Goal: Information Seeking & Learning: Learn about a topic

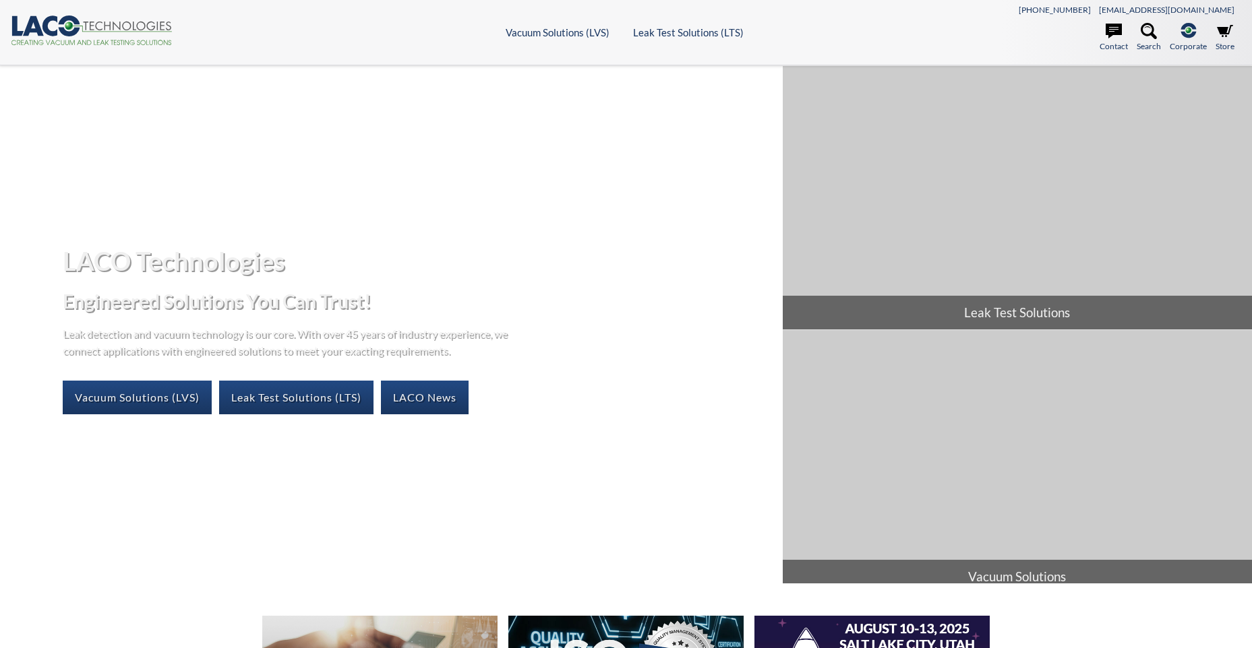
select select "Widget de traduction"
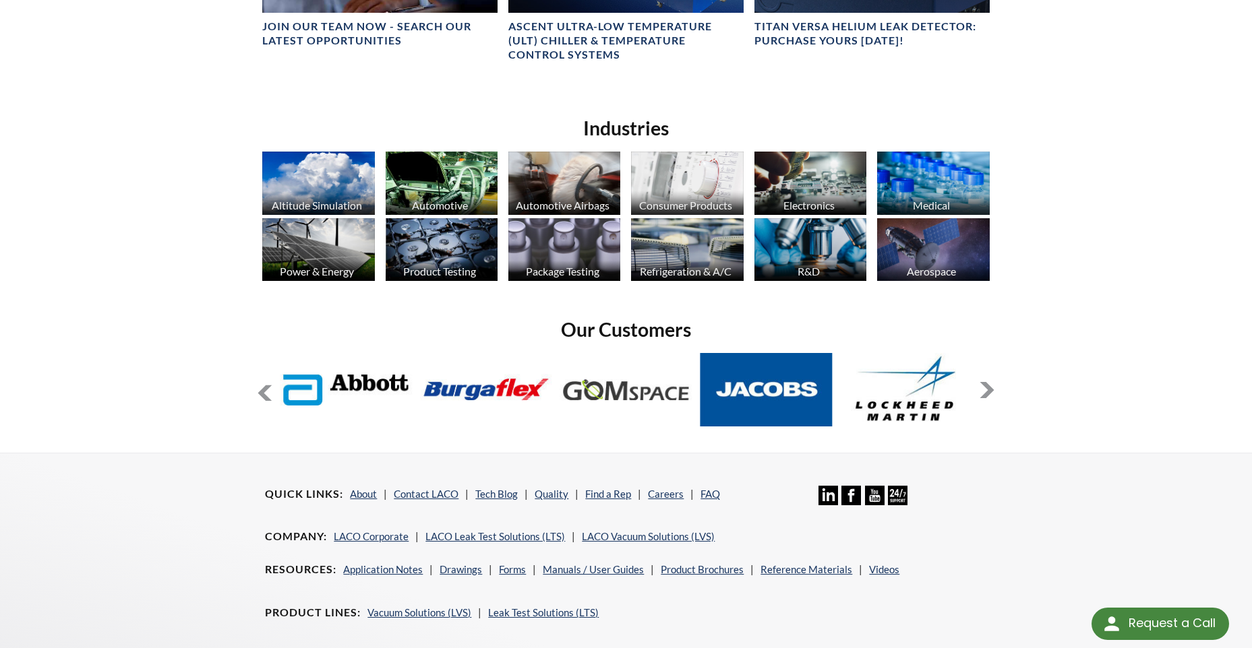
scroll to position [944, 0]
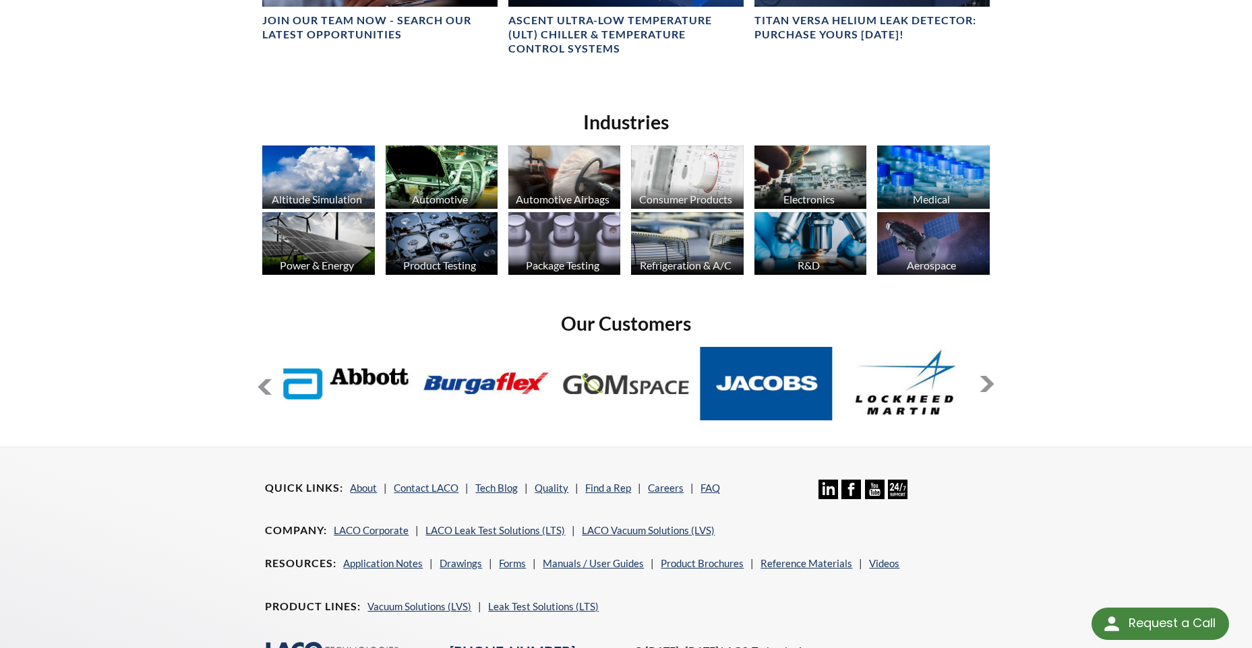
click at [984, 388] on button at bounding box center [987, 384] width 16 height 16
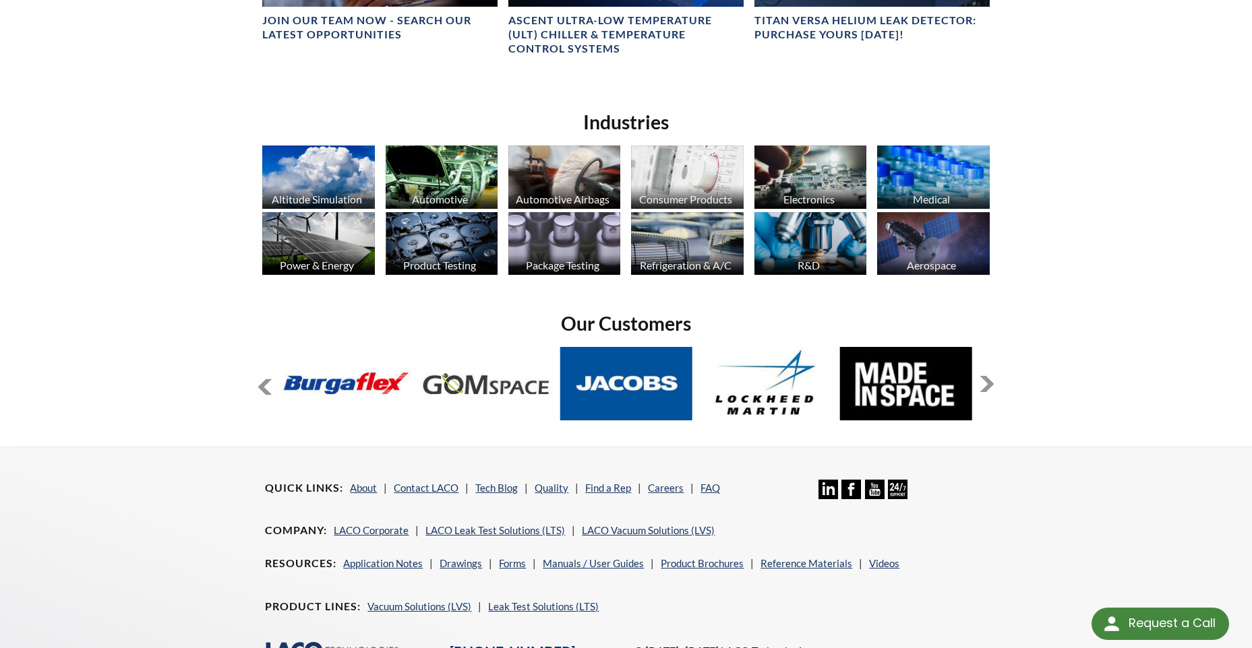
click at [984, 388] on button at bounding box center [987, 384] width 16 height 16
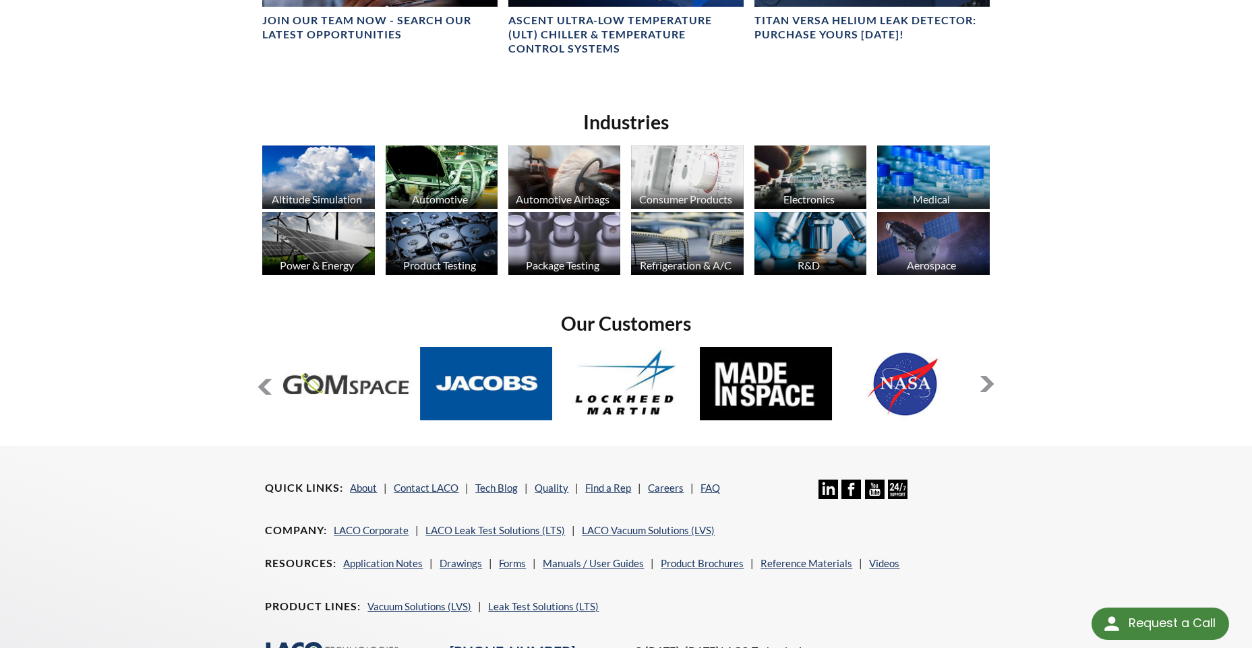
click at [984, 388] on button at bounding box center [987, 384] width 16 height 16
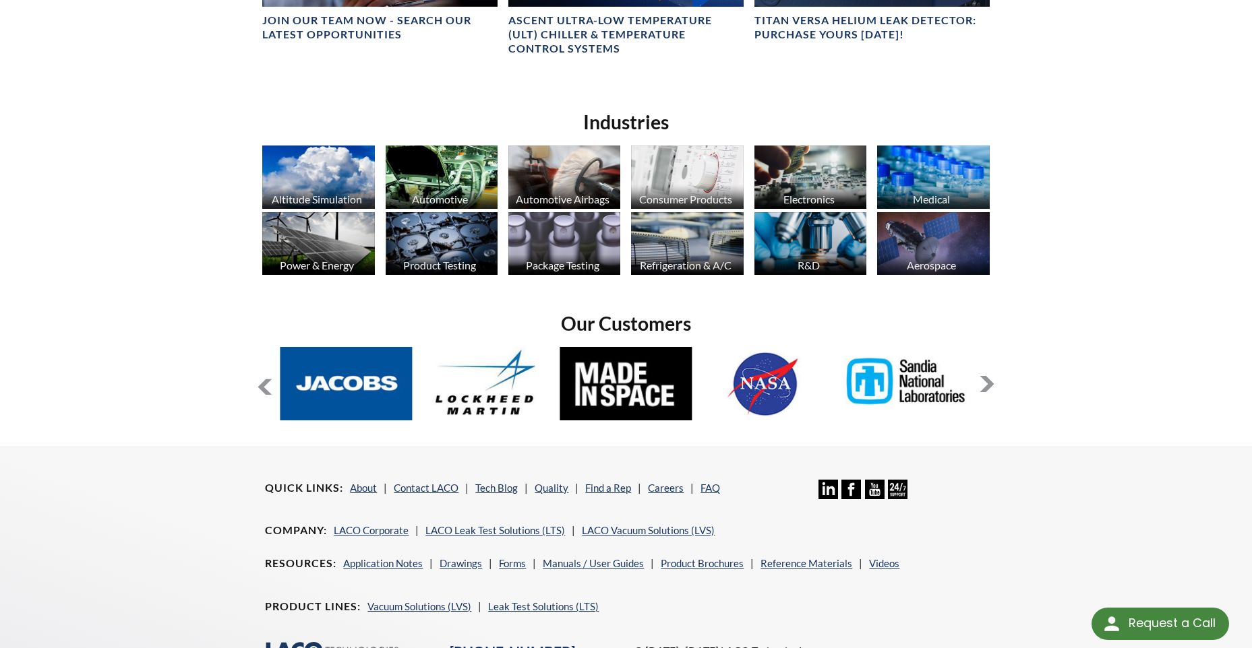
click at [984, 388] on button at bounding box center [987, 384] width 16 height 16
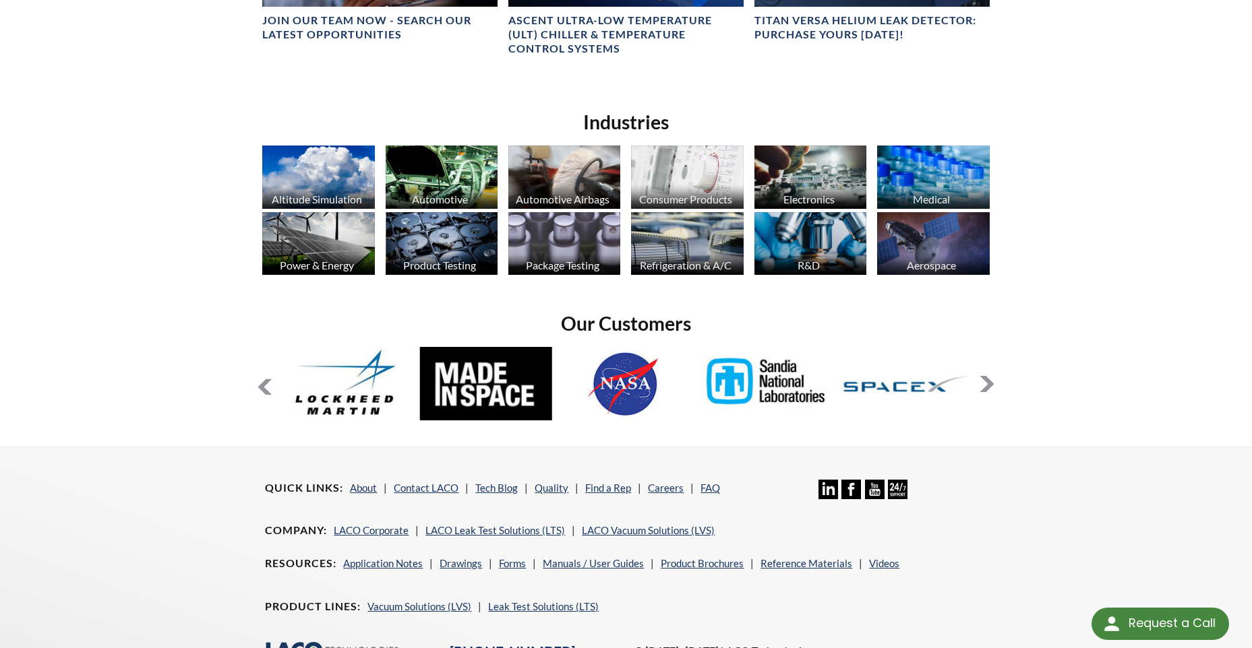
click at [984, 388] on button at bounding box center [987, 384] width 16 height 16
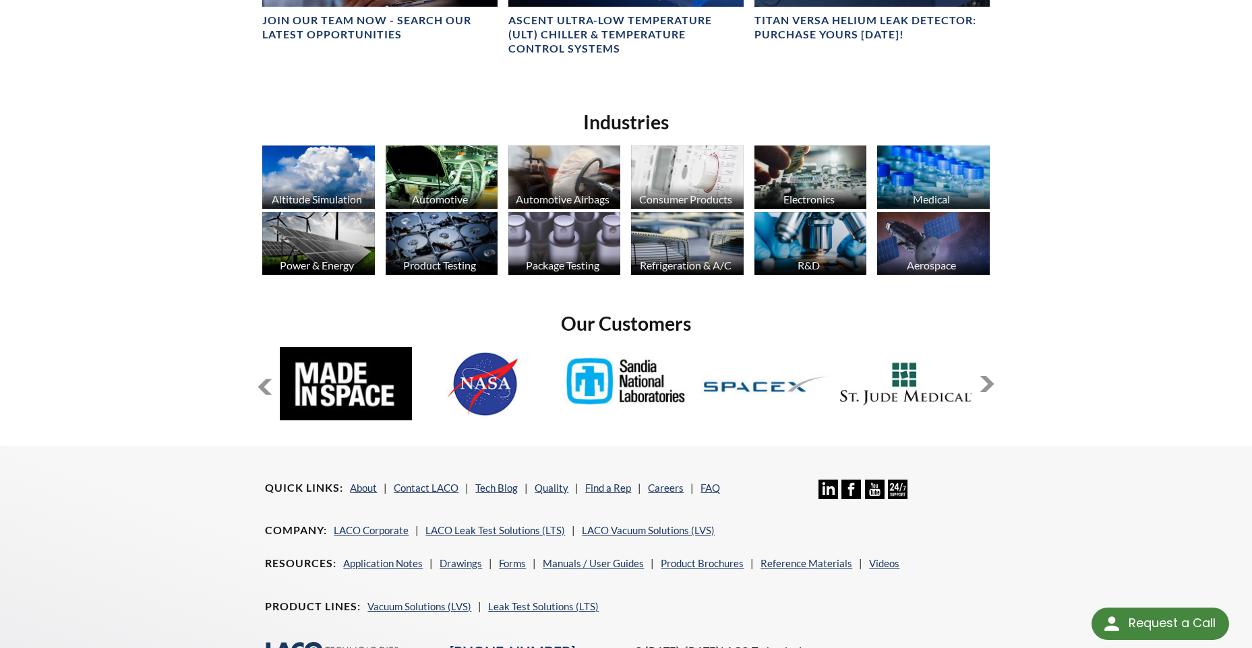
click at [984, 388] on button at bounding box center [987, 384] width 16 height 16
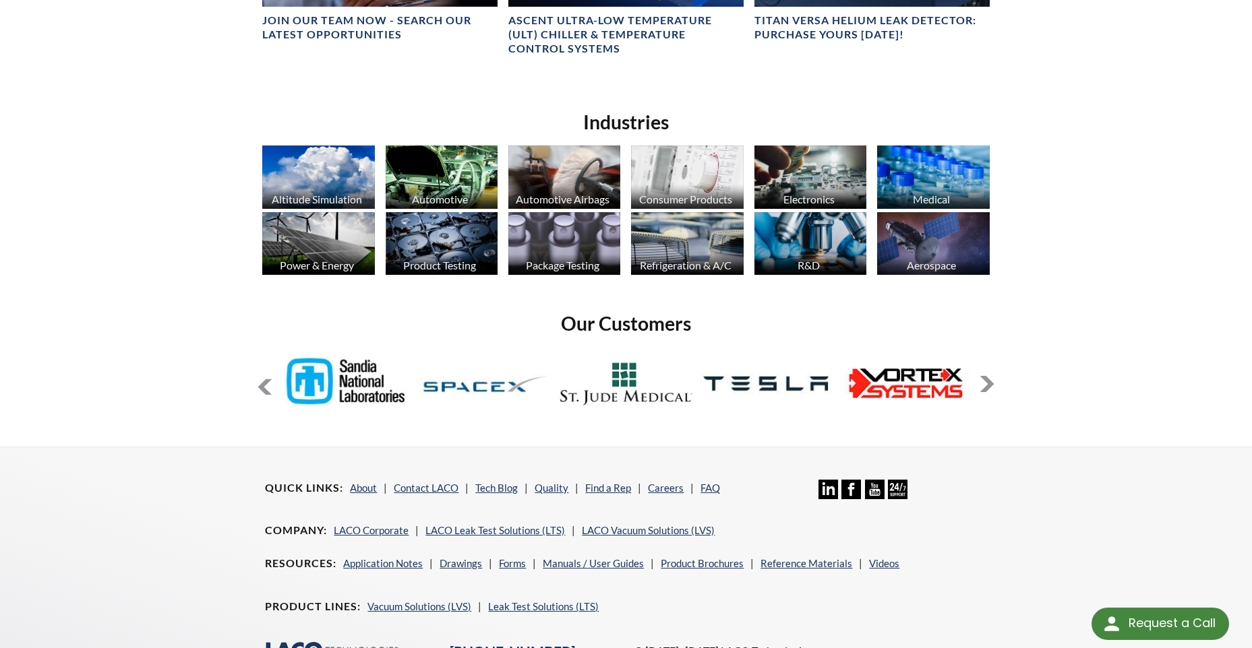
click at [984, 388] on button at bounding box center [987, 384] width 16 height 16
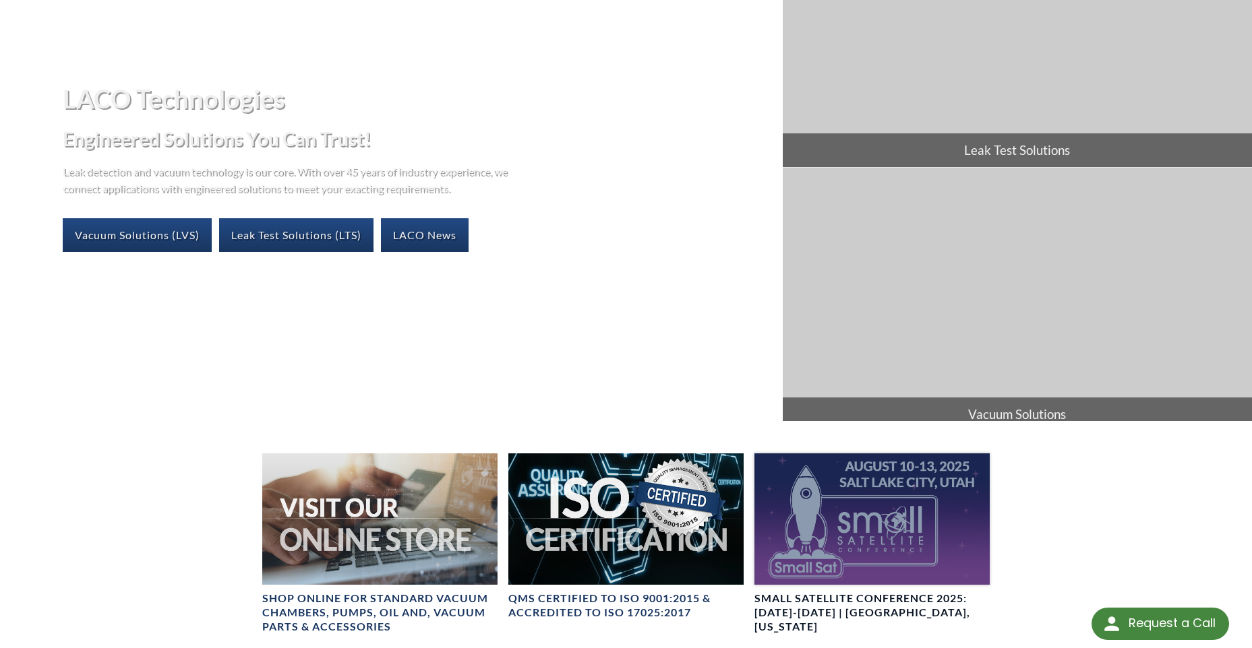
scroll to position [43, 0]
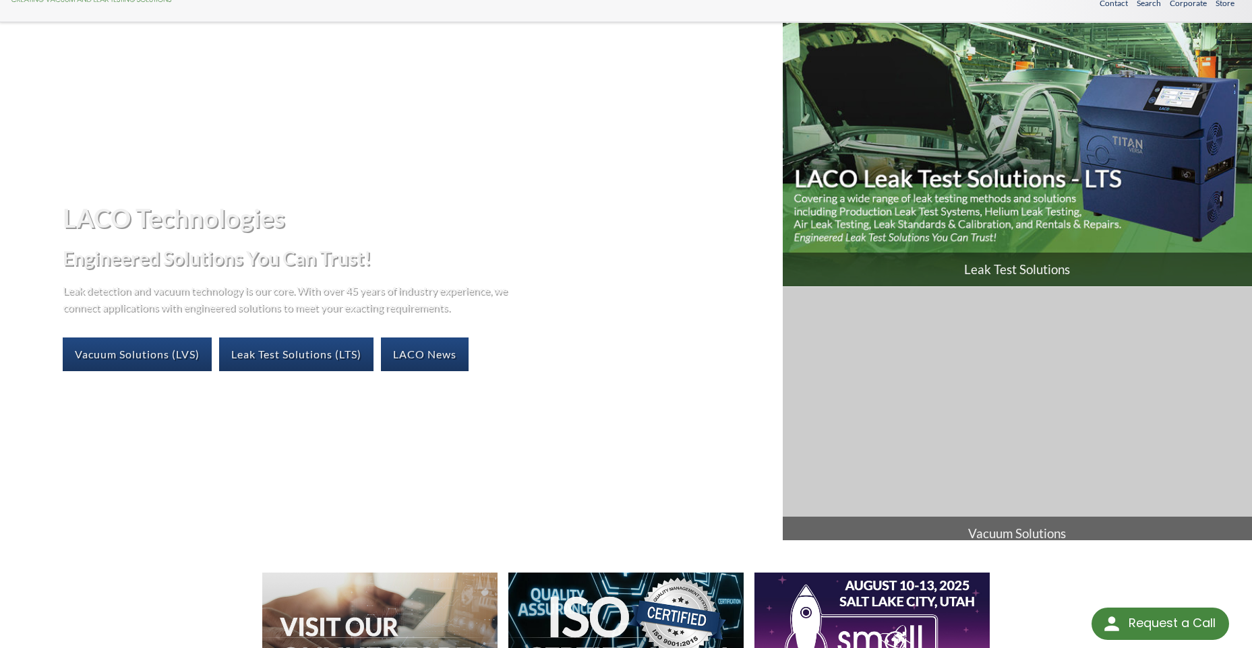
click at [988, 272] on span "Leak Test Solutions" at bounding box center [1017, 270] width 469 height 34
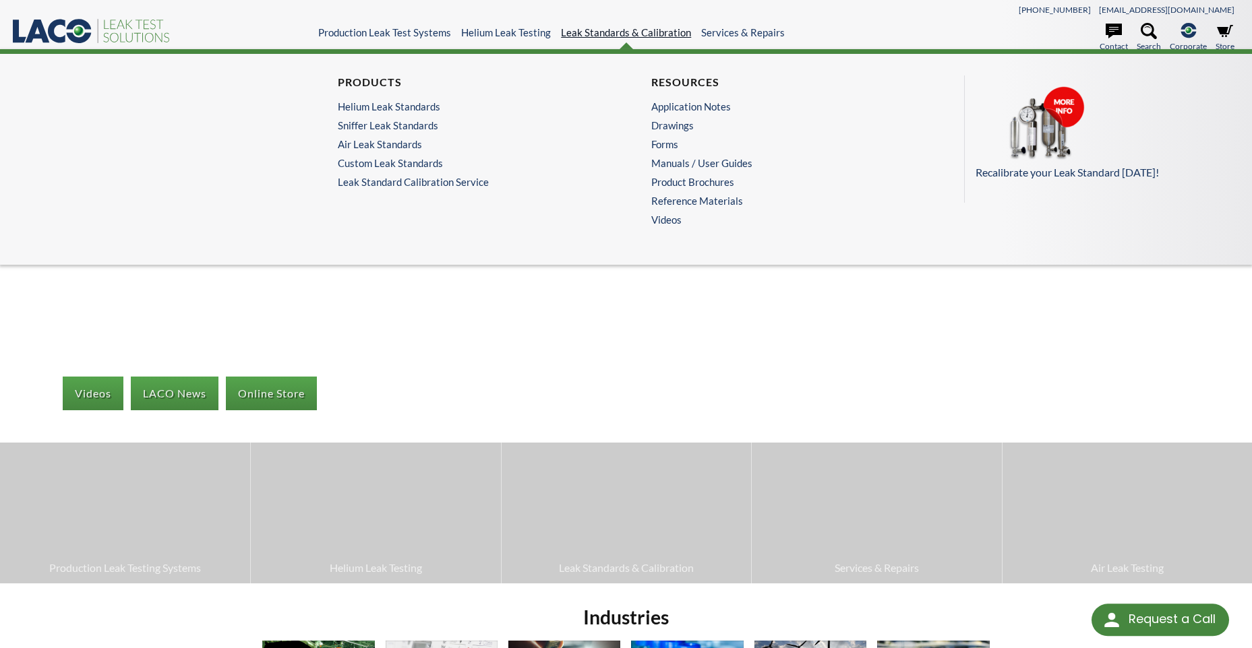
click at [584, 27] on link "Leak Standards & Calibration" at bounding box center [626, 32] width 130 height 12
select select "Widget de traduction"
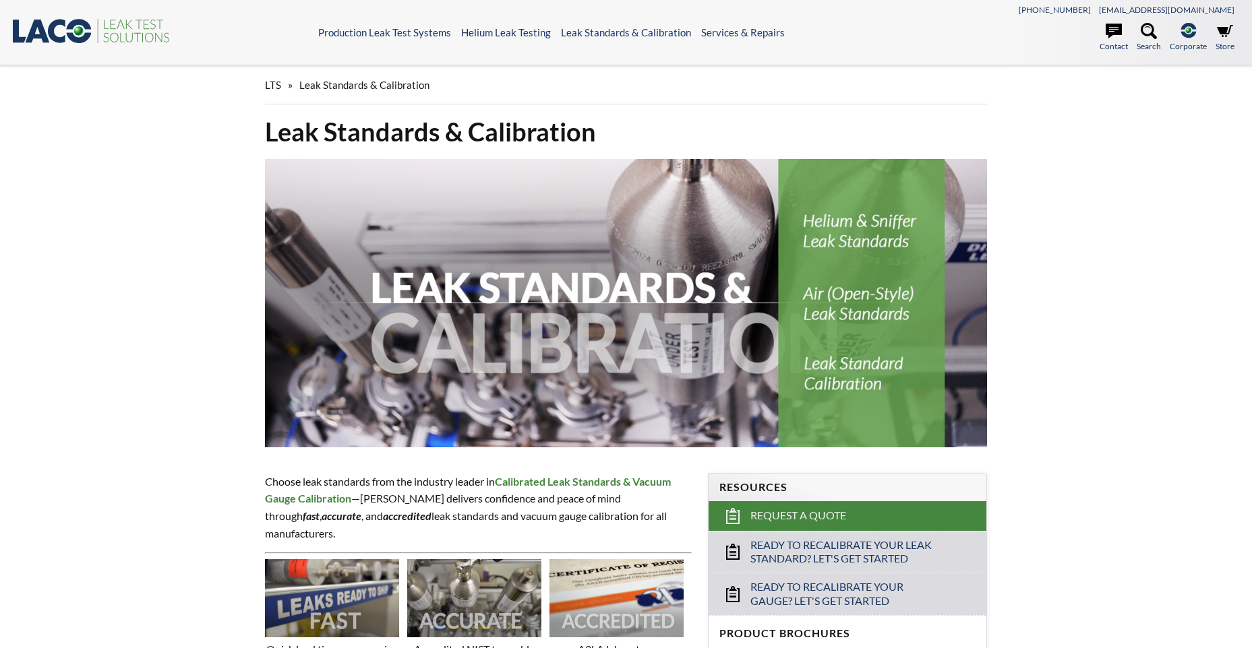
select select "Widget de traduction"
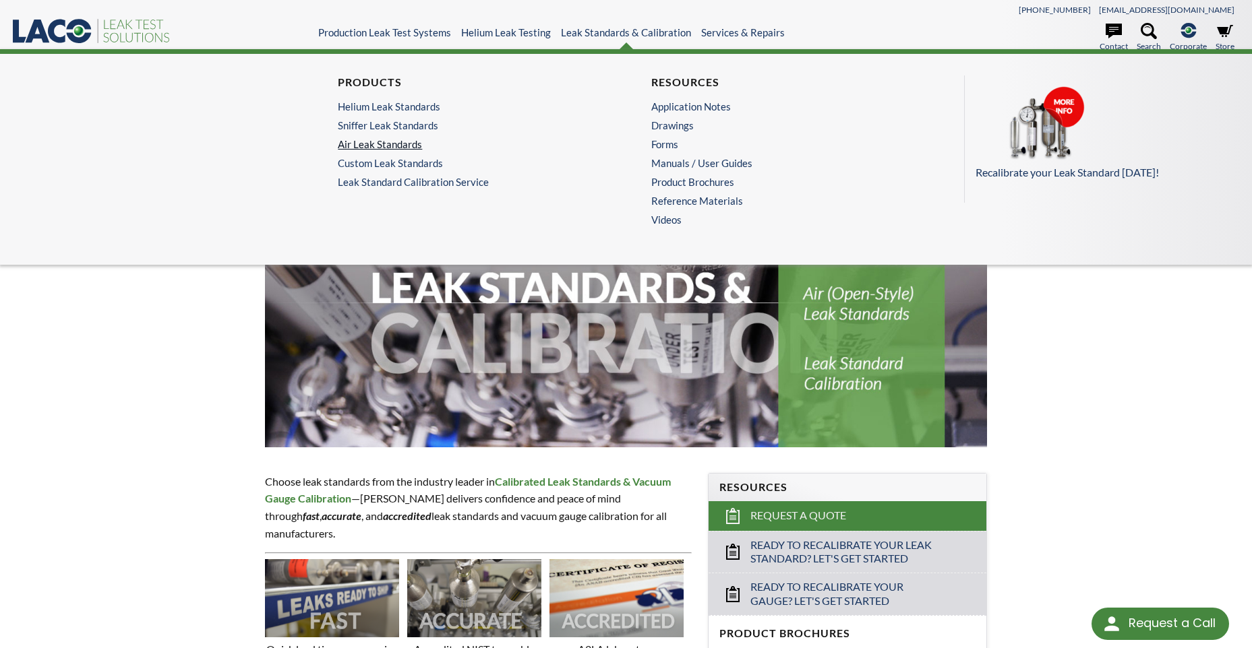
click at [390, 146] on link "Air Leak Standards" at bounding box center [466, 144] width 256 height 12
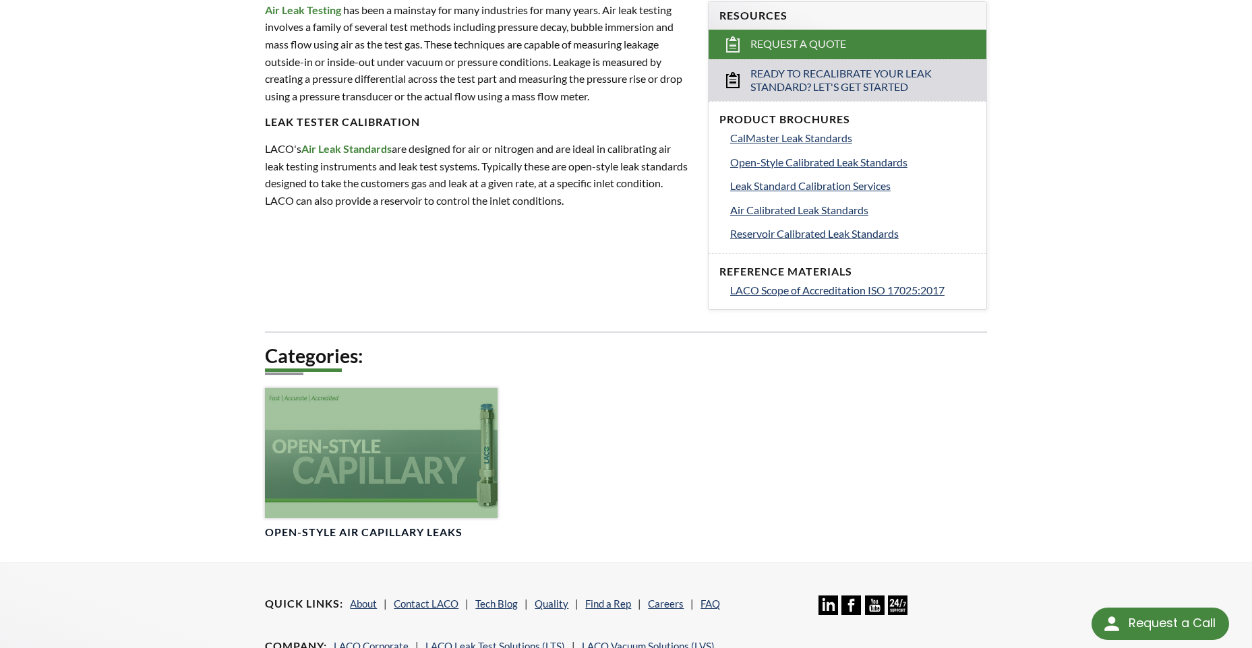
scroll to position [539, 0]
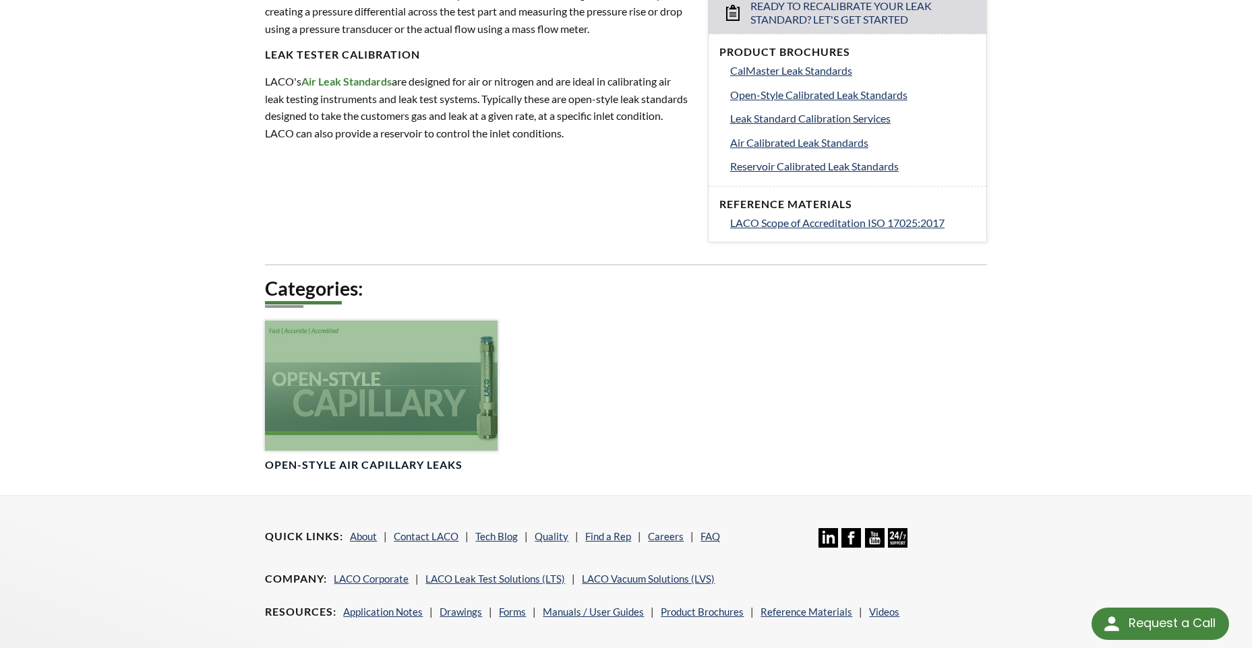
click at [406, 375] on div at bounding box center [381, 386] width 233 height 130
